Goal: Navigation & Orientation: Locate item on page

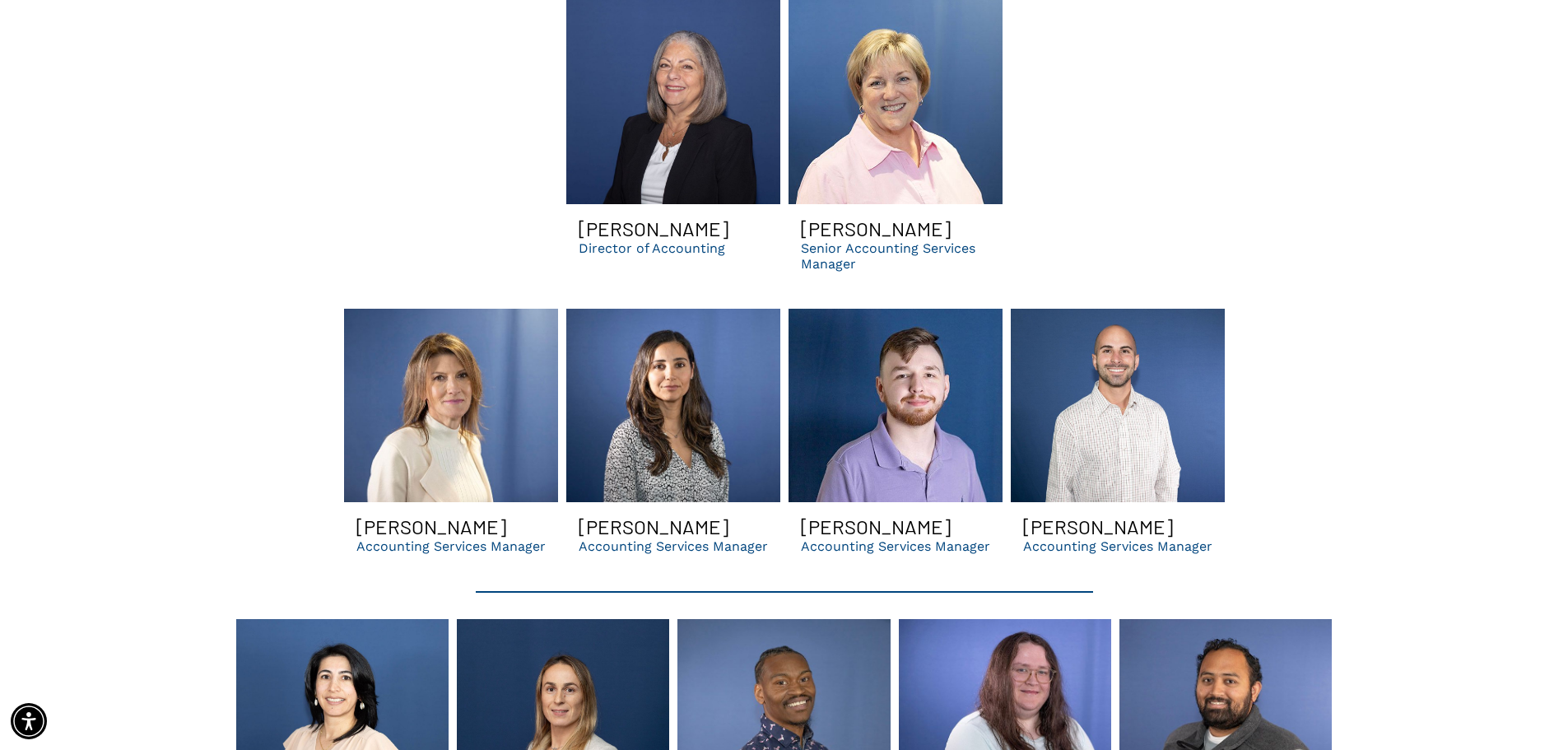
scroll to position [3294, 0]
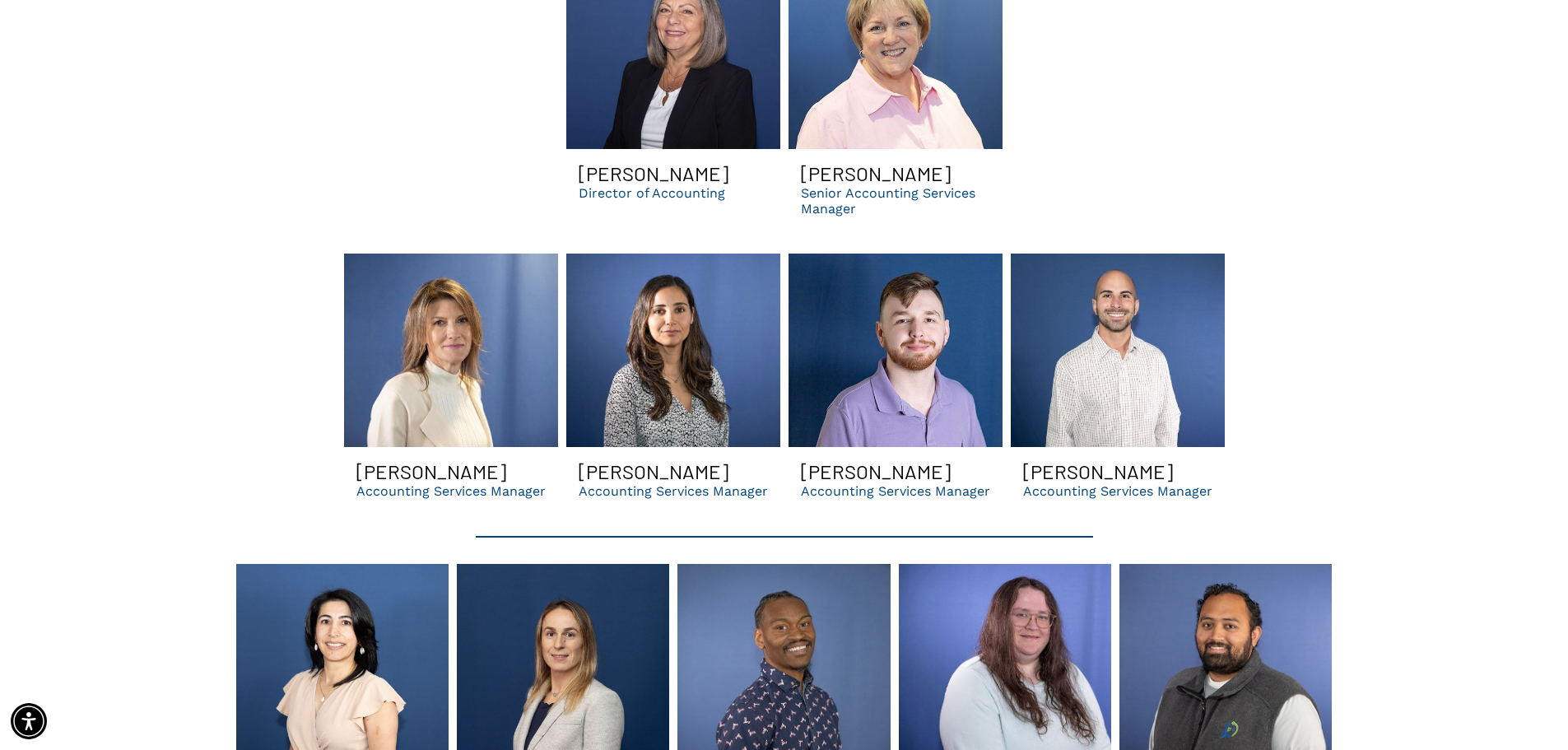
click at [941, 321] on link "Man with brown hair and beard smiles in purple shirt against blue background." at bounding box center [896, 350] width 214 height 194
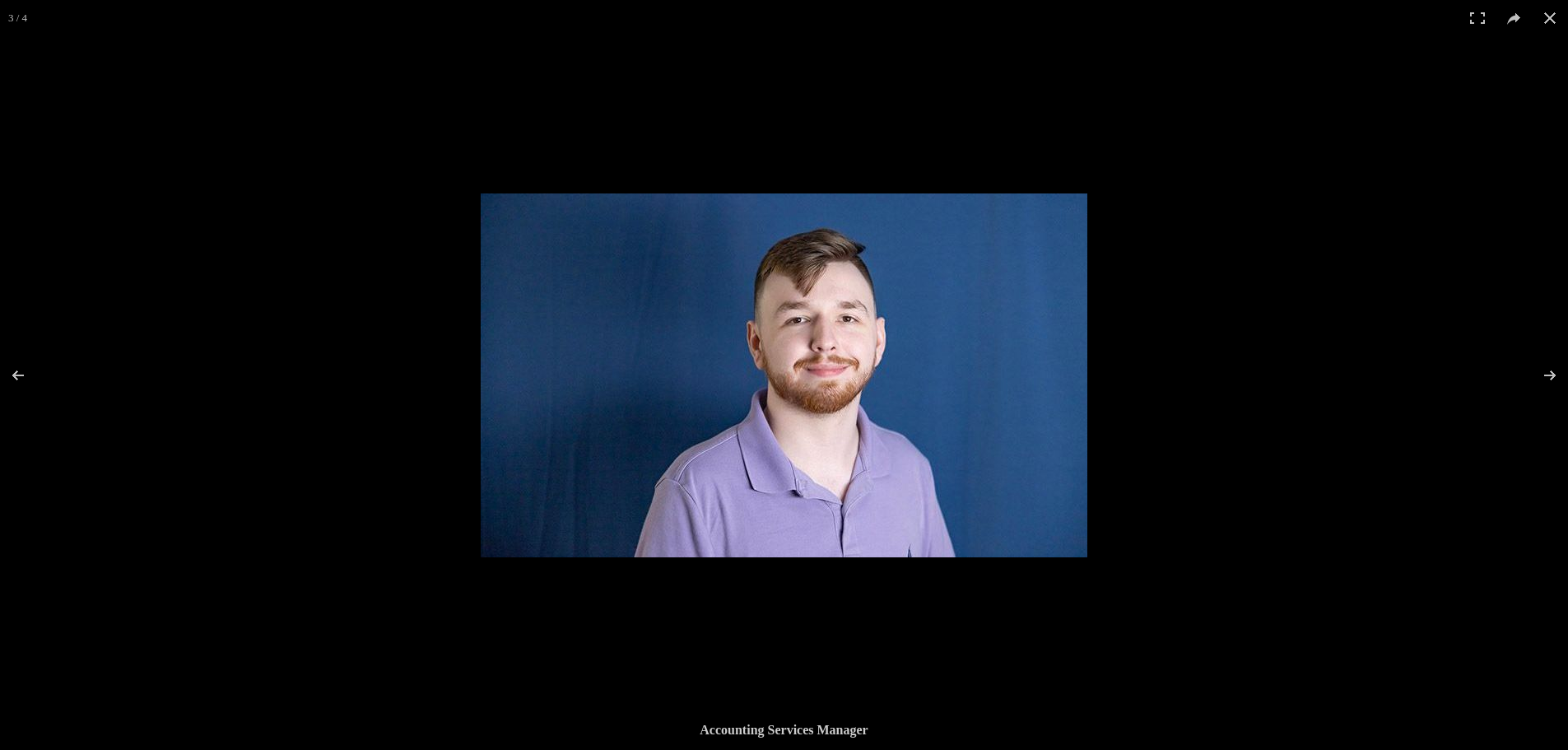
drag, startPoint x: 787, startPoint y: 330, endPoint x: 1118, endPoint y: 233, distance: 344.9
click at [1118, 233] on div at bounding box center [1264, 568] width 1568 height 750
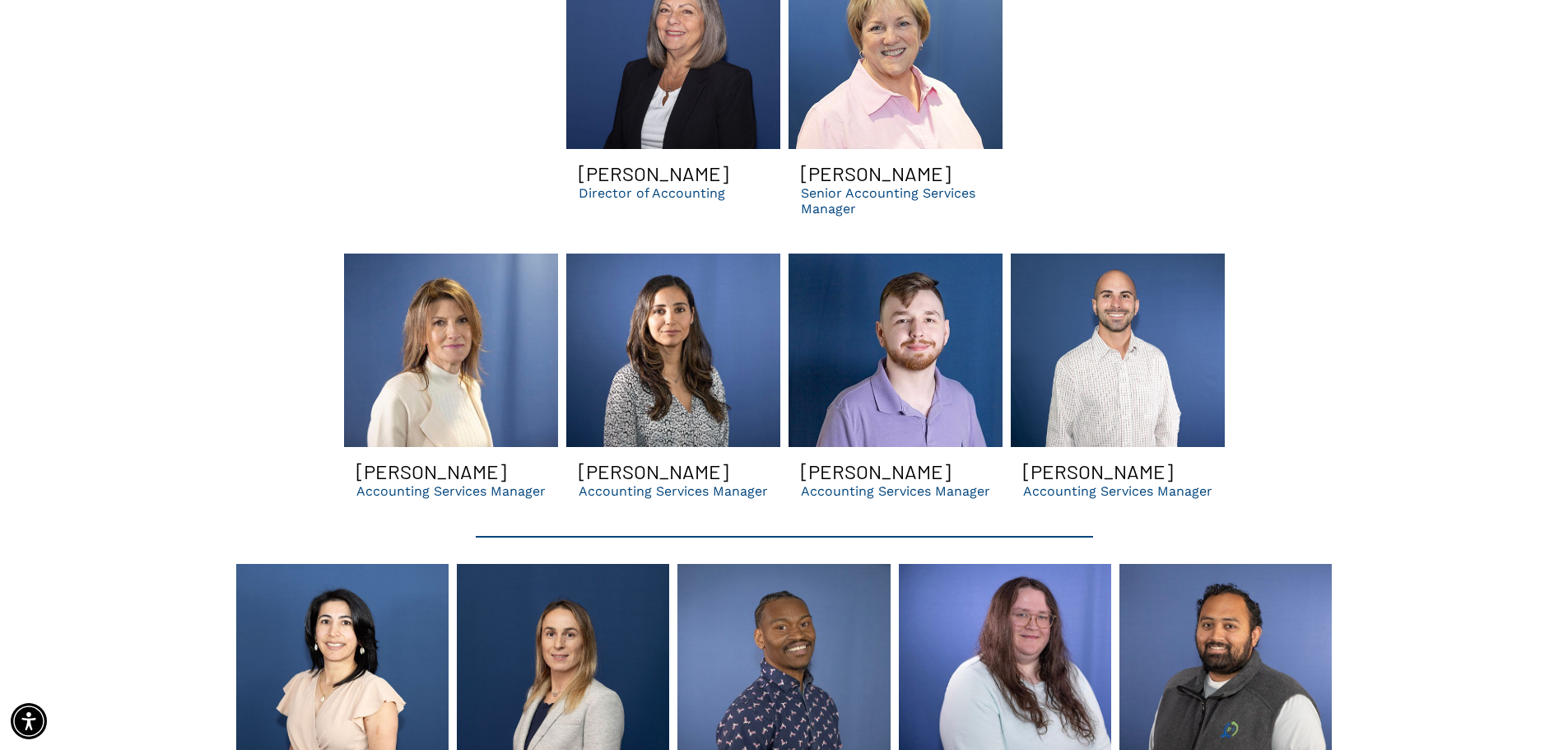
click at [957, 283] on link "Man with brown hair and beard smiles in purple shirt against blue background." at bounding box center [896, 350] width 214 height 194
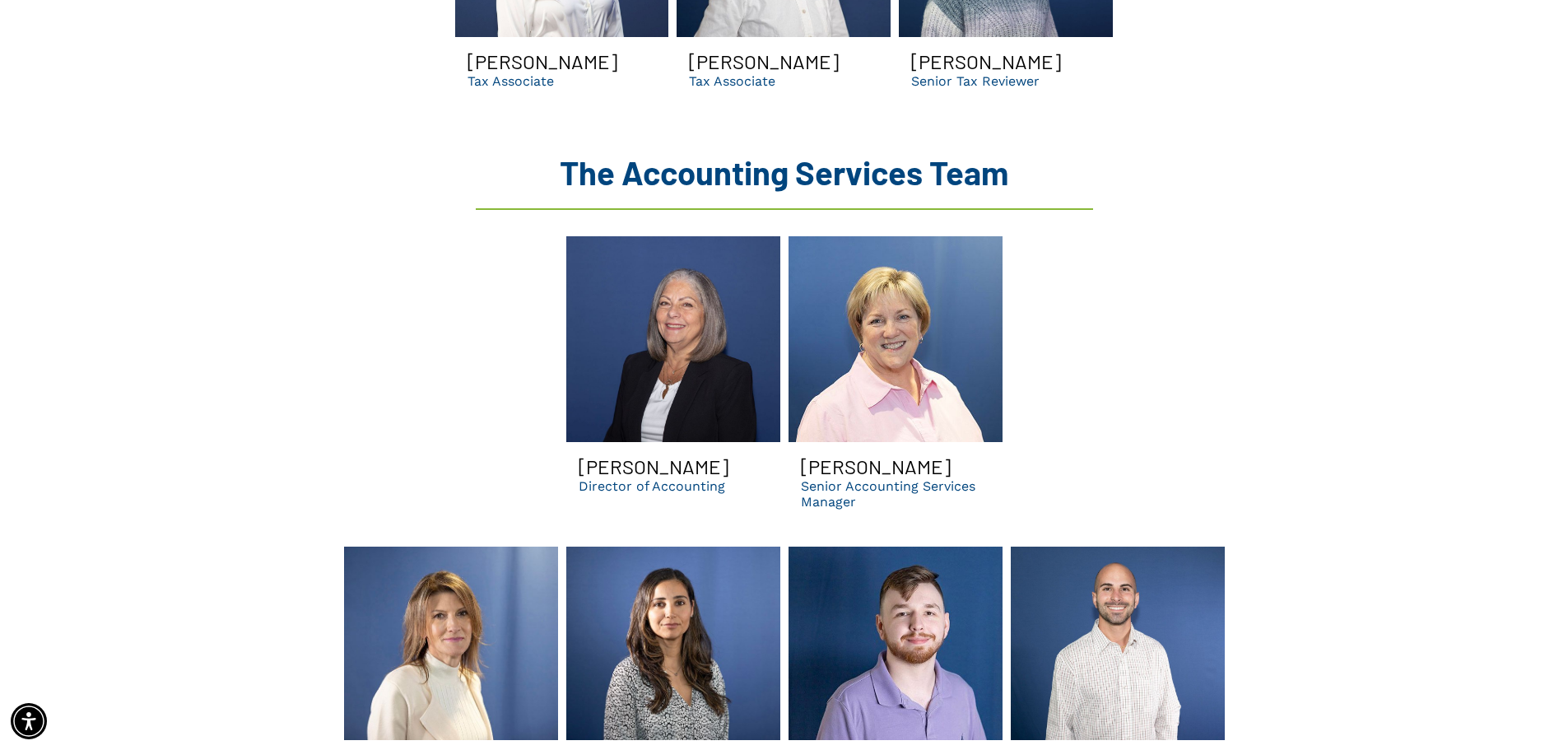
scroll to position [3376, 0]
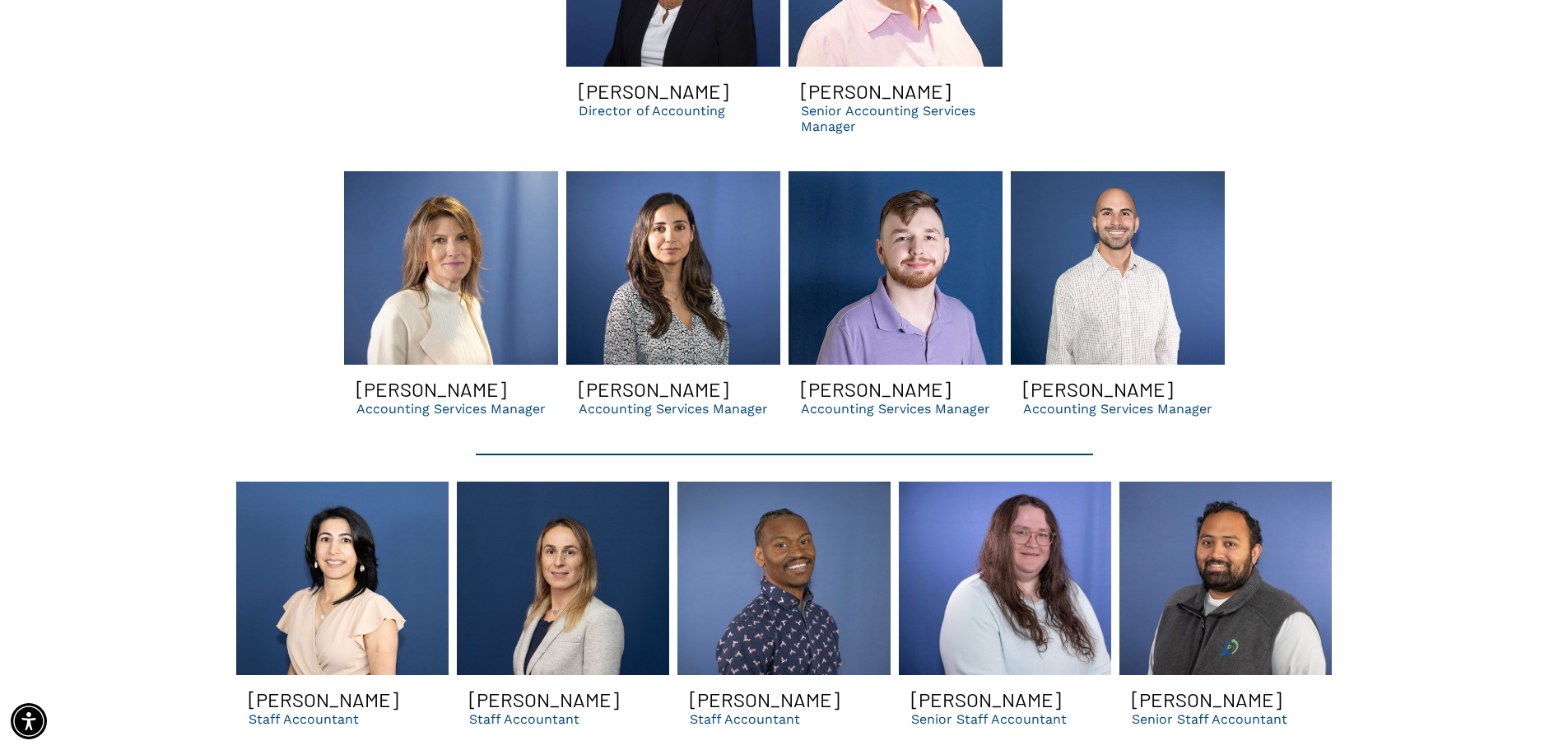
click at [878, 293] on link "Man with brown hair and beard smiles in purple shirt against blue background." at bounding box center [896, 267] width 214 height 194
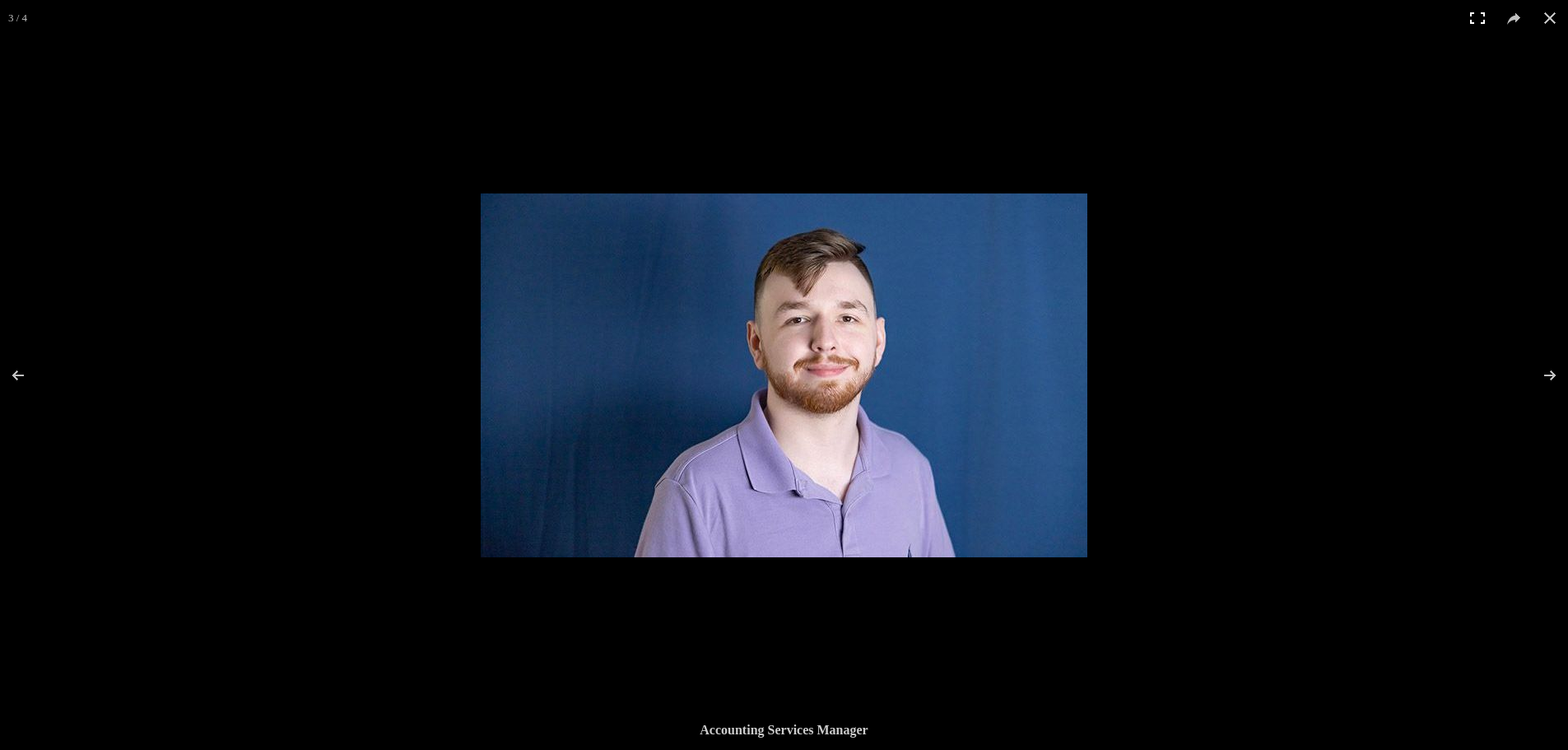
click at [1482, 12] on button at bounding box center [1478, 18] width 36 height 36
click at [1548, 21] on button at bounding box center [1550, 18] width 36 height 36
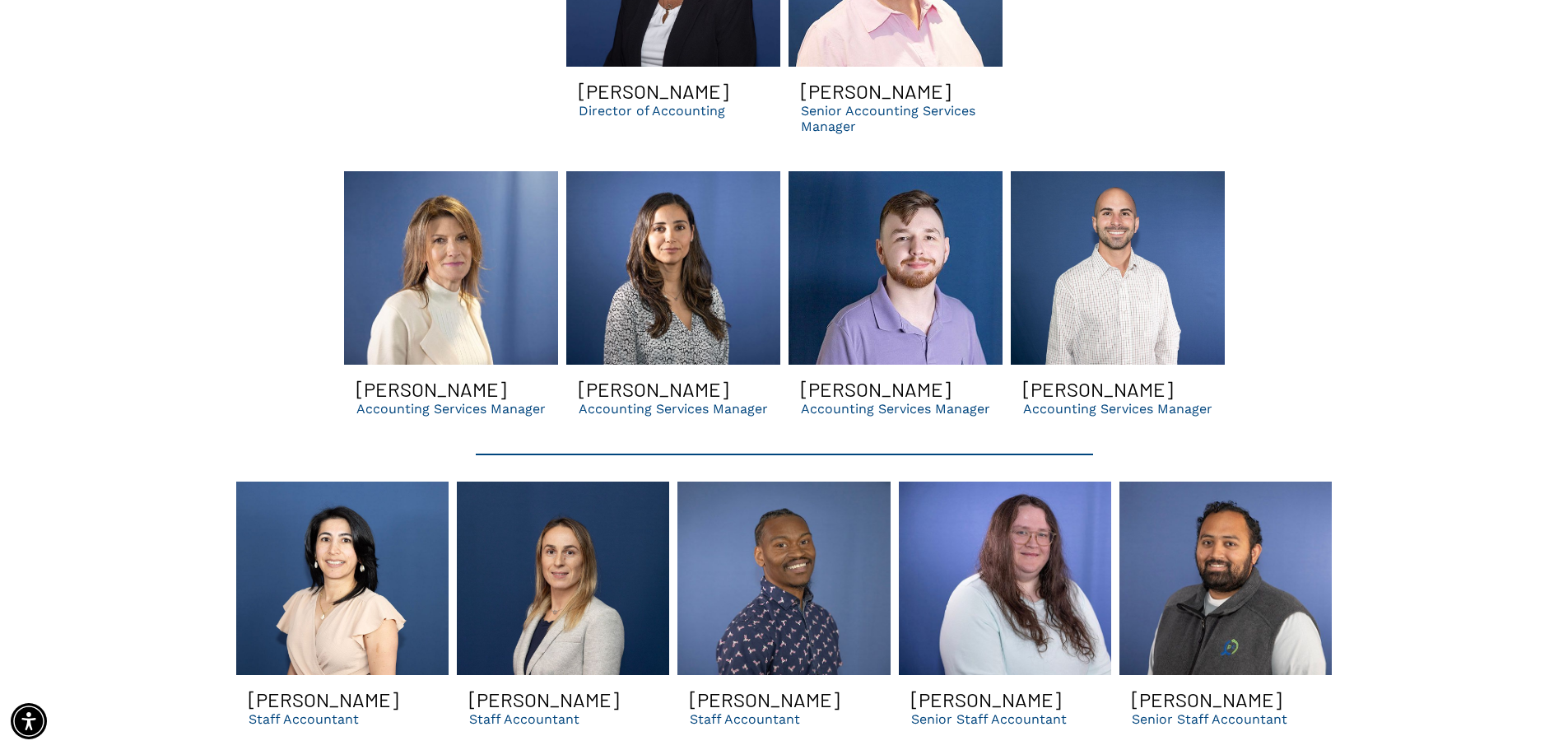
click at [881, 231] on link "Man with brown hair and beard smiles in purple shirt against blue background." at bounding box center [896, 267] width 214 height 194
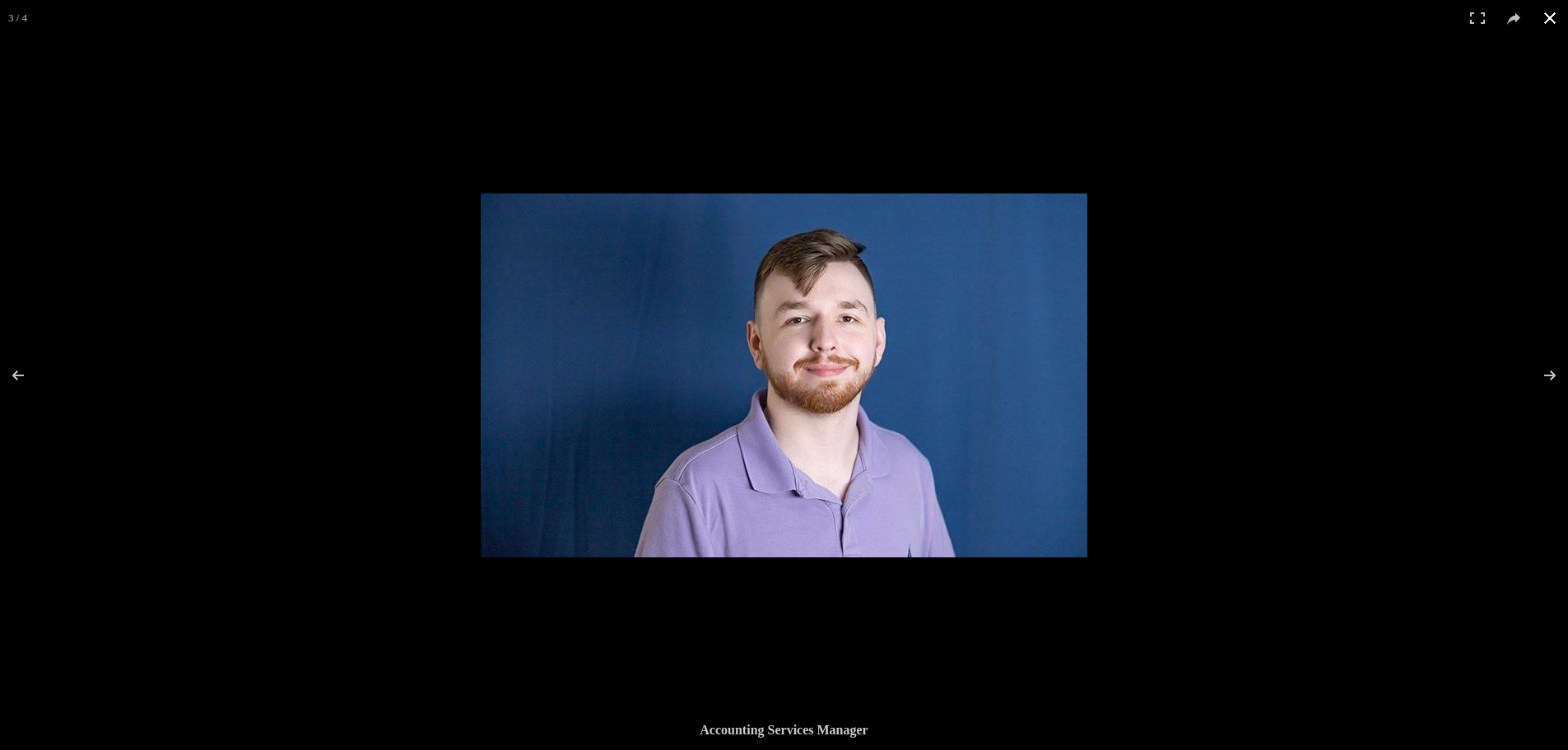
click at [981, 91] on div at bounding box center [784, 375] width 1568 height 750
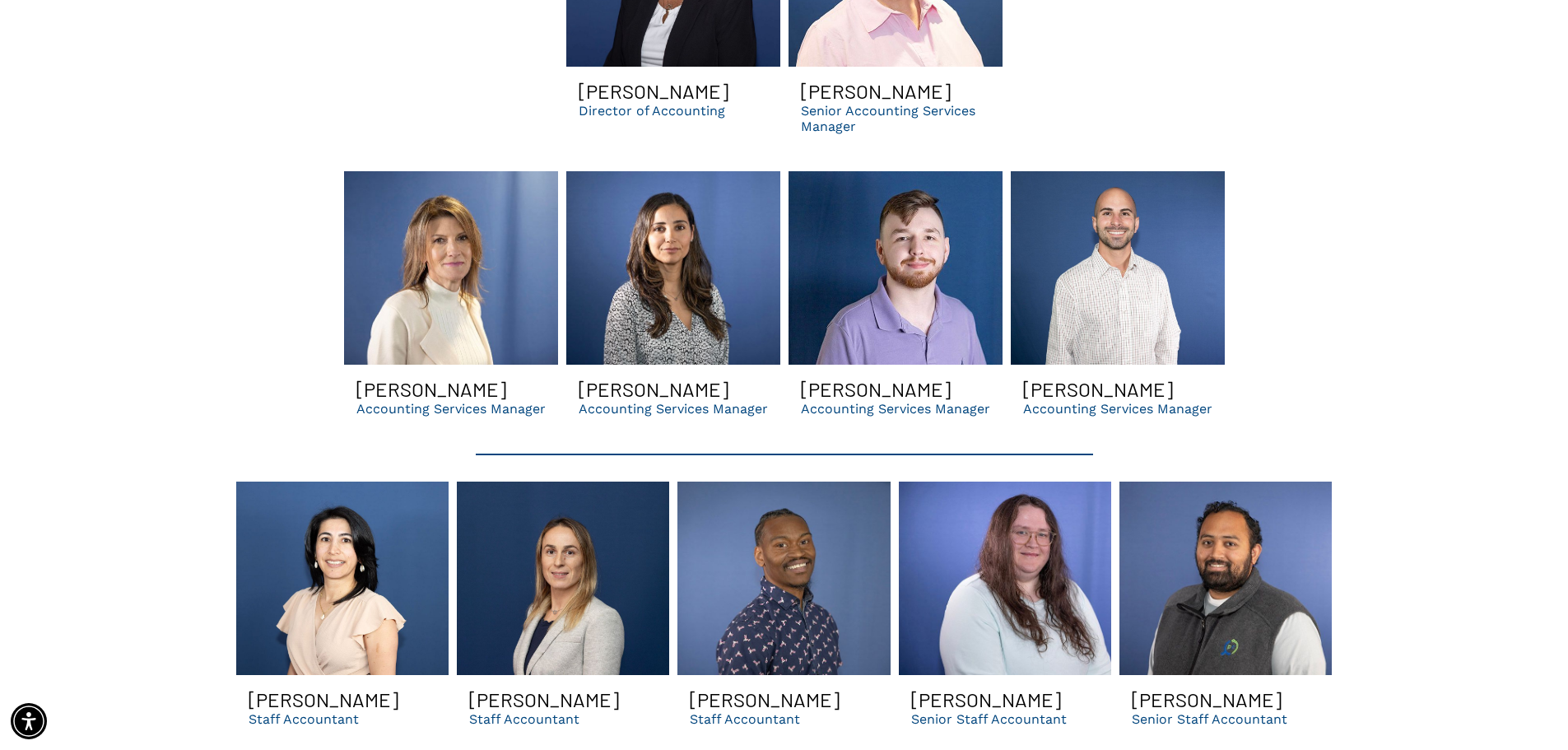
click at [850, 237] on link "Man with brown hair and beard smiles in purple shirt against blue background." at bounding box center [896, 267] width 214 height 194
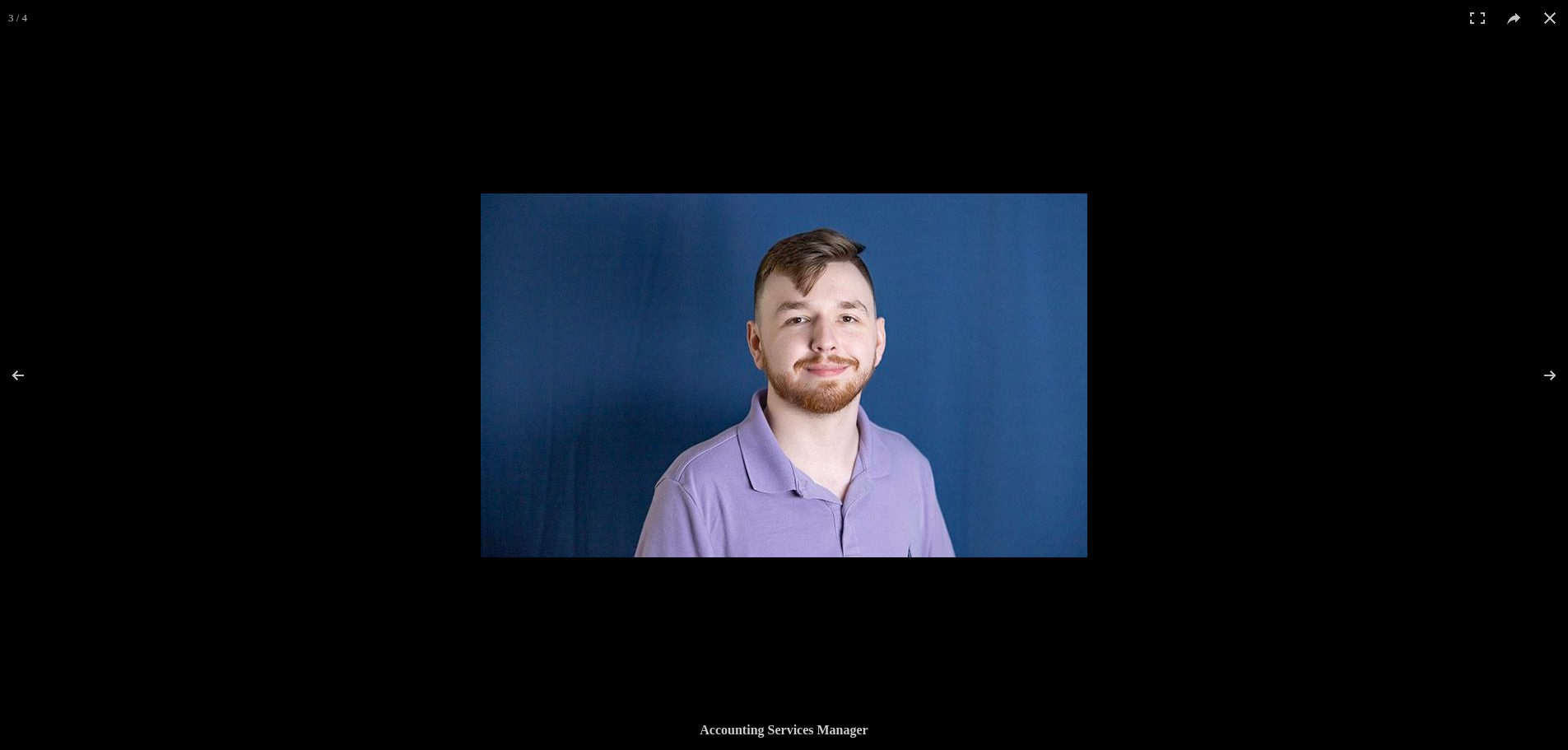
drag, startPoint x: 739, startPoint y: 293, endPoint x: 1314, endPoint y: 170, distance: 588.0
click at [1283, 194] on div at bounding box center [1264, 568] width 1568 height 750
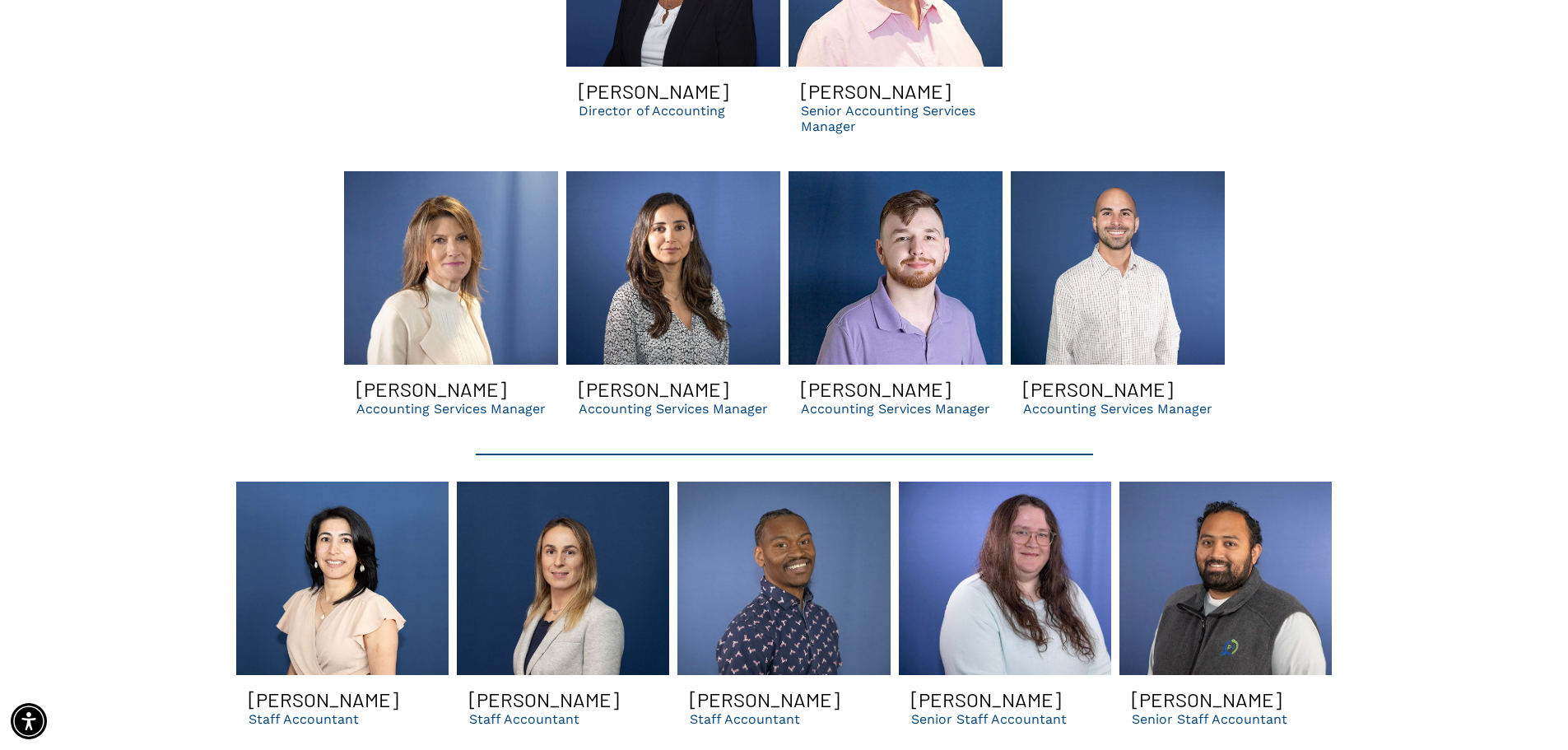
click at [904, 262] on link "Man with brown hair and beard smiles in purple shirt against blue background." at bounding box center [896, 267] width 214 height 194
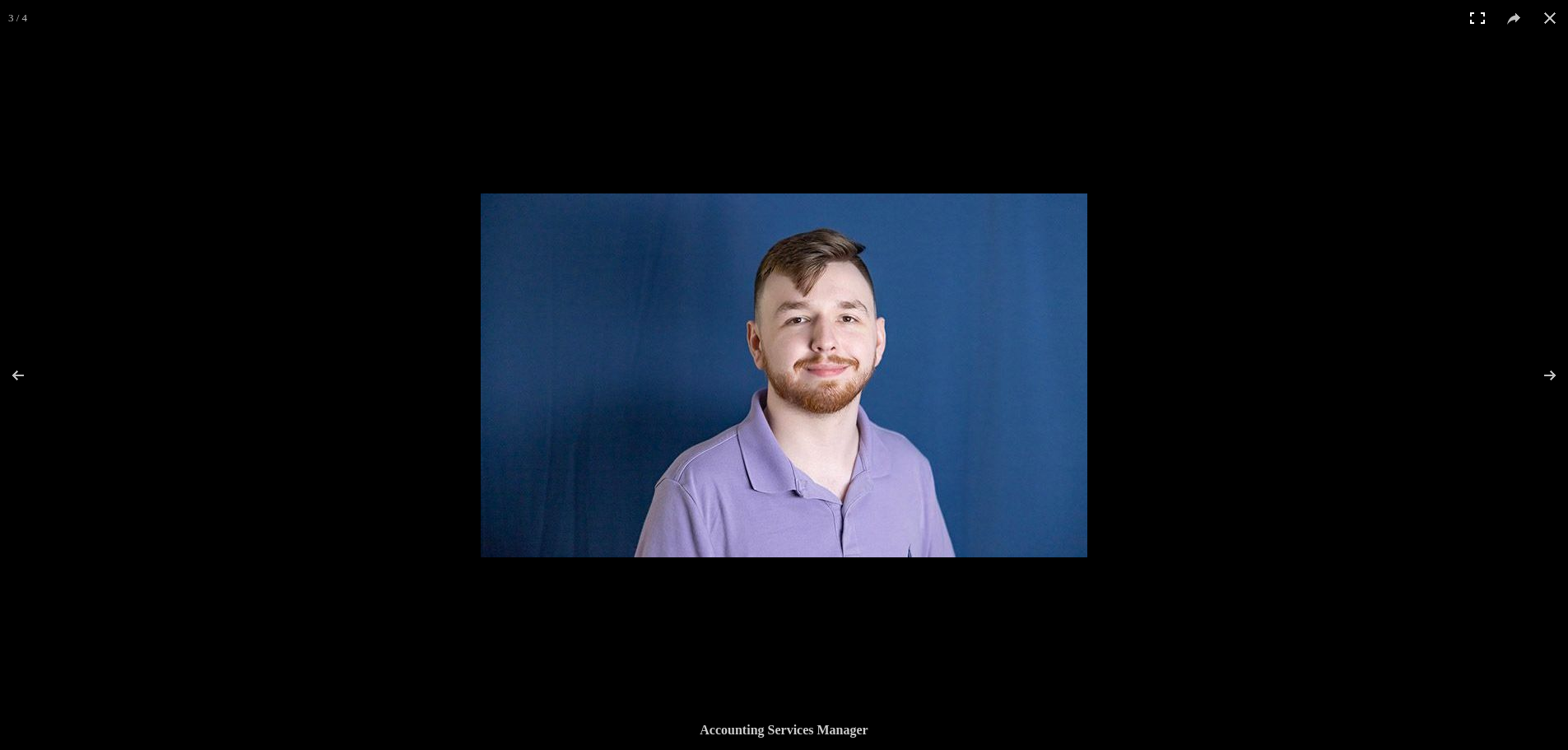
click at [1480, 21] on button at bounding box center [1478, 18] width 36 height 36
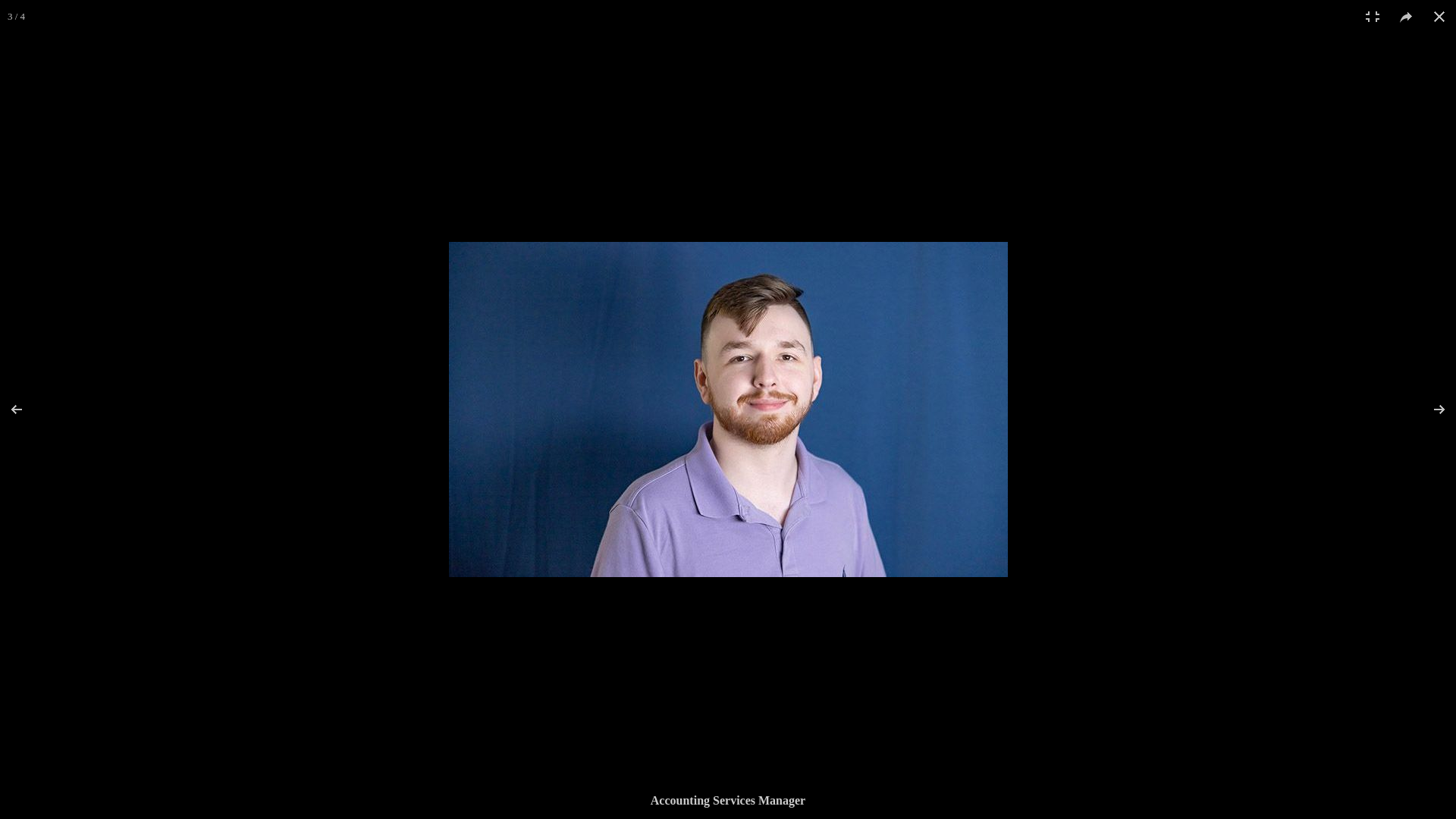
click at [1124, 299] on div at bounding box center [1177, 651] width 1456 height 819
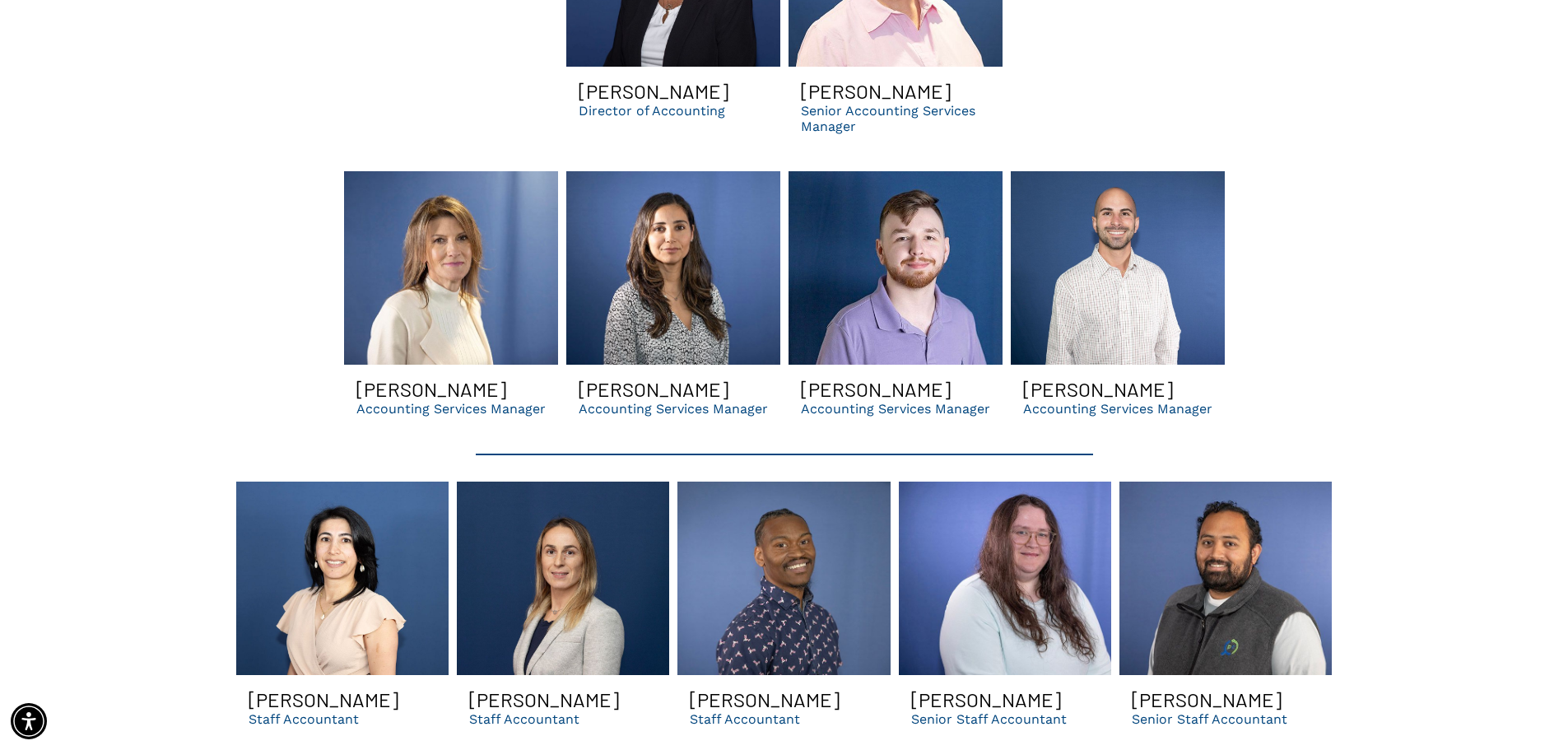
click at [898, 281] on link "Man with brown hair and beard smiles in purple shirt against blue background." at bounding box center [896, 267] width 214 height 194
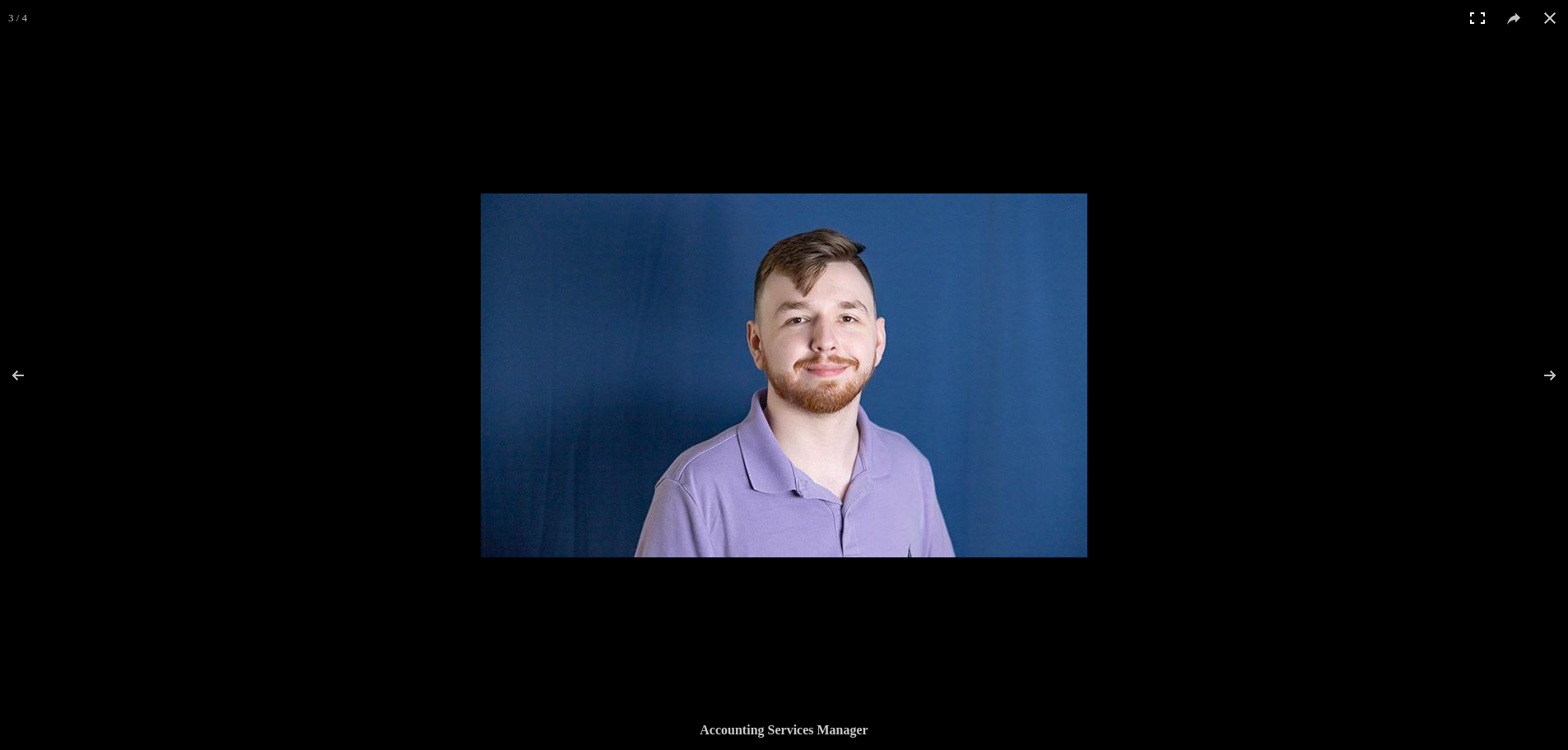
click at [1476, 32] on button at bounding box center [1478, 18] width 36 height 36
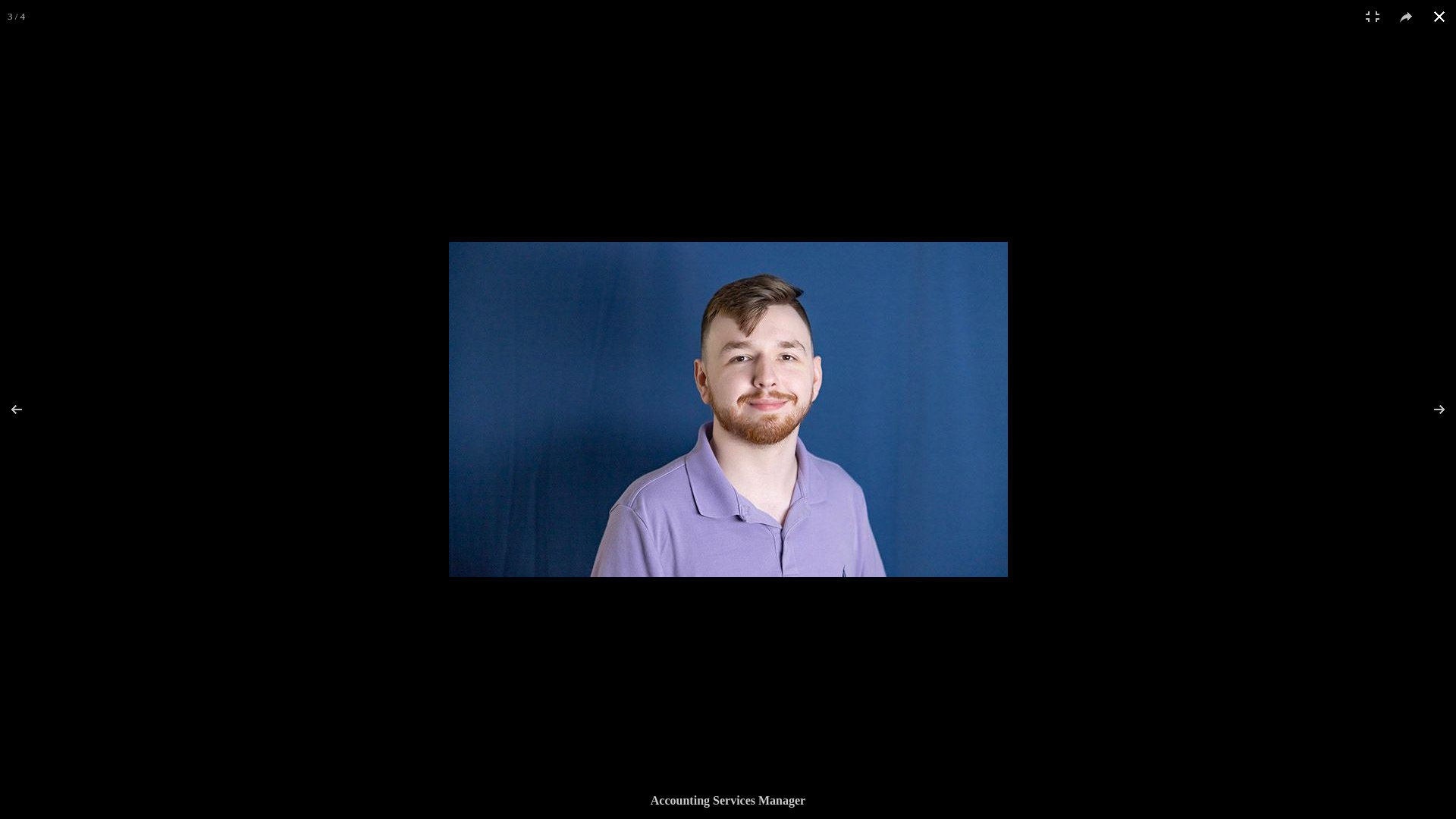
click at [1113, 196] on div at bounding box center [728, 409] width 1456 height 819
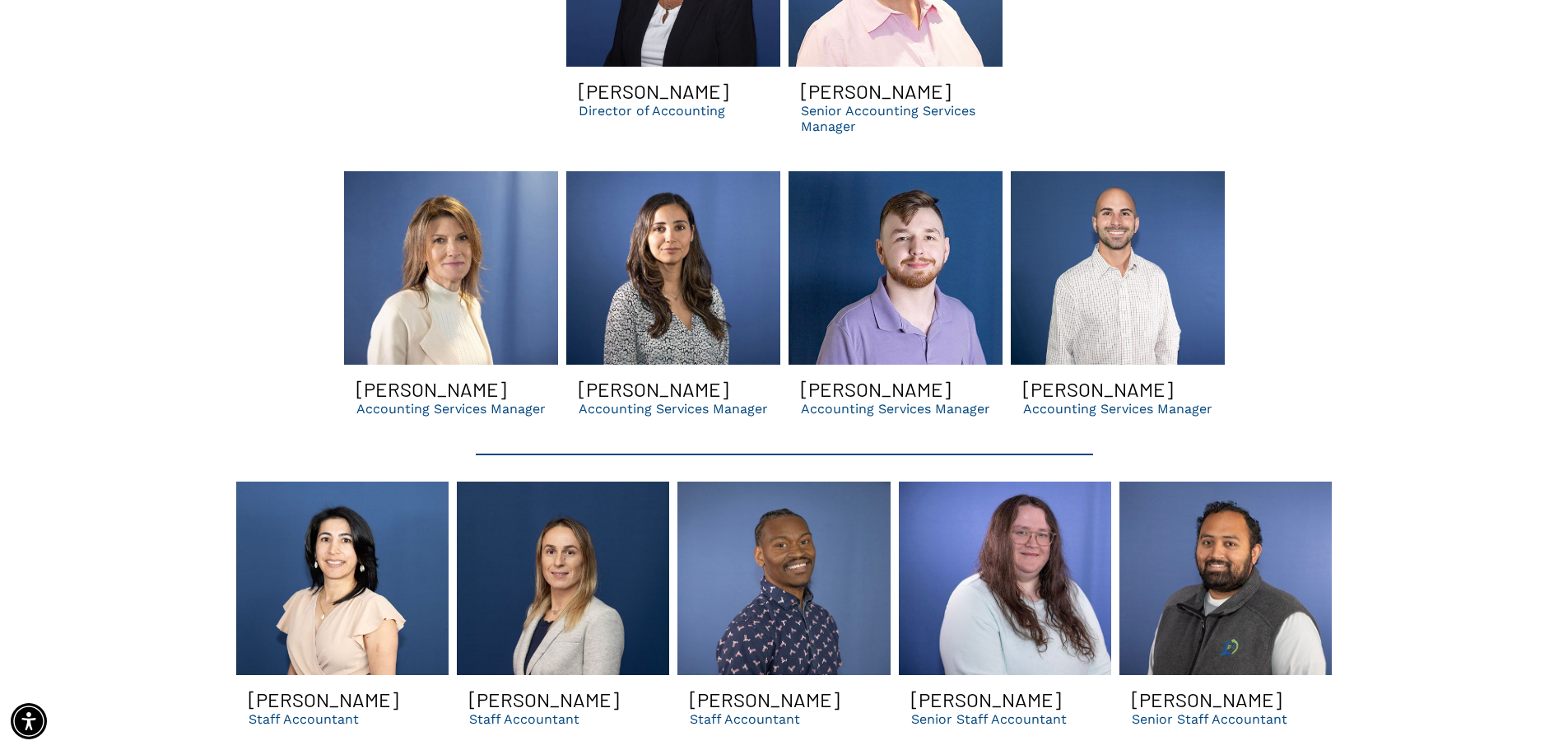
click at [877, 249] on link "Man with brown hair and beard smiles in purple shirt against blue background." at bounding box center [896, 267] width 214 height 194
